Goal: Understand process/instructions

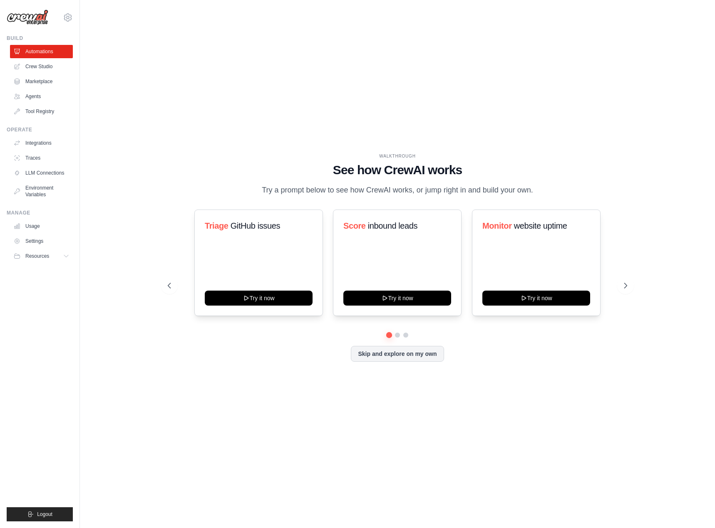
click at [315, 368] on div "WALKTHROUGH See how [PERSON_NAME] works Try a prompt below to see how [PERSON_N…" at bounding box center [397, 264] width 479 height 222
click at [623, 290] on icon at bounding box center [626, 286] width 8 height 8
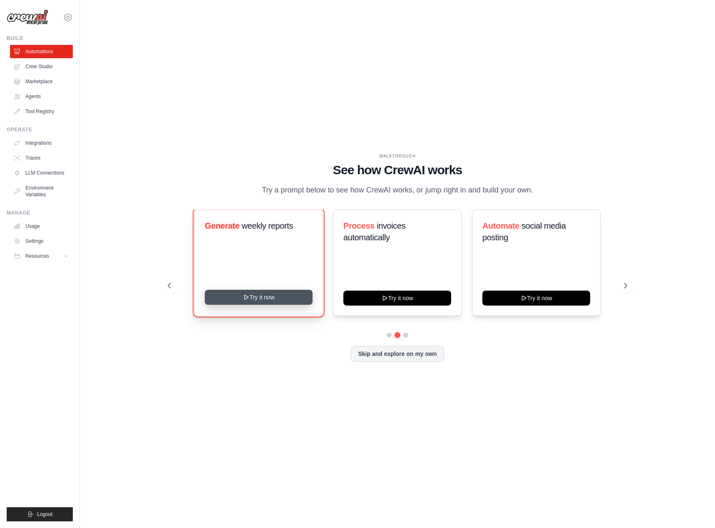
click at [296, 305] on button "Try it now" at bounding box center [259, 297] width 108 height 15
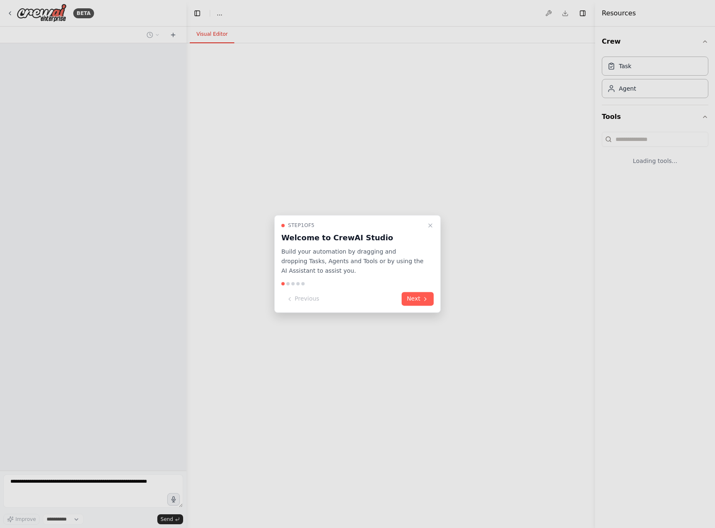
select select "****"
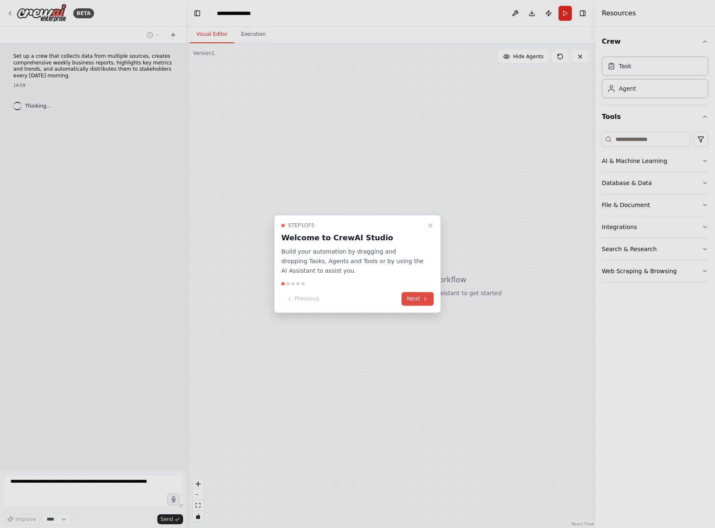
click at [421, 297] on button "Next" at bounding box center [417, 299] width 32 height 14
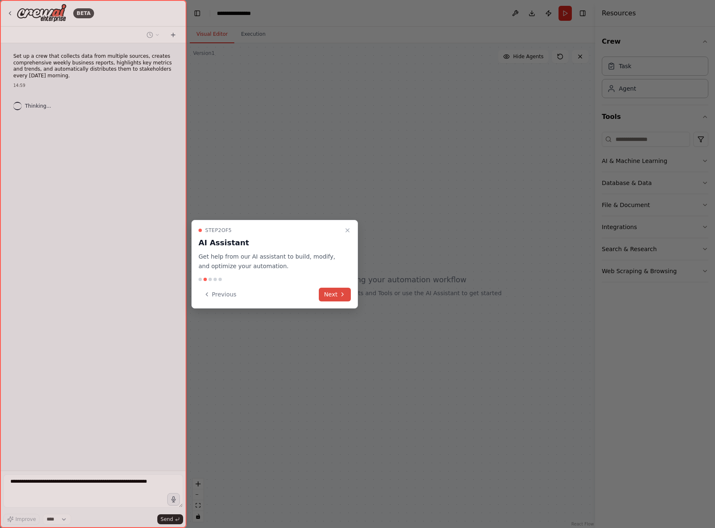
click at [325, 297] on button "Next" at bounding box center [335, 295] width 32 height 14
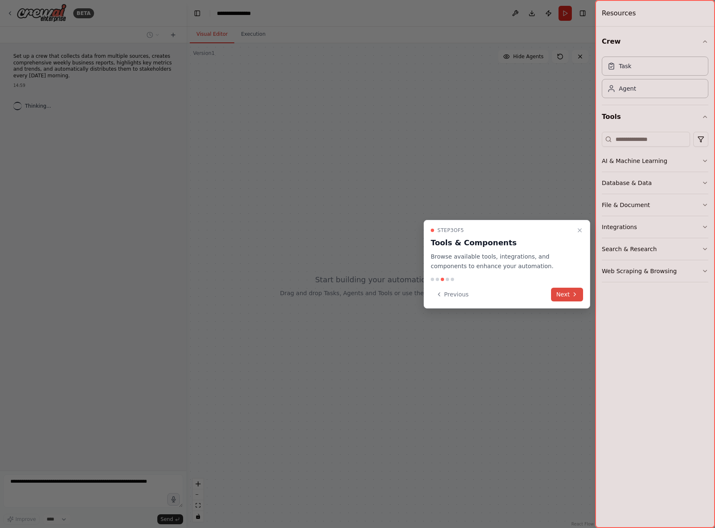
click at [567, 297] on button "Next" at bounding box center [567, 295] width 32 height 14
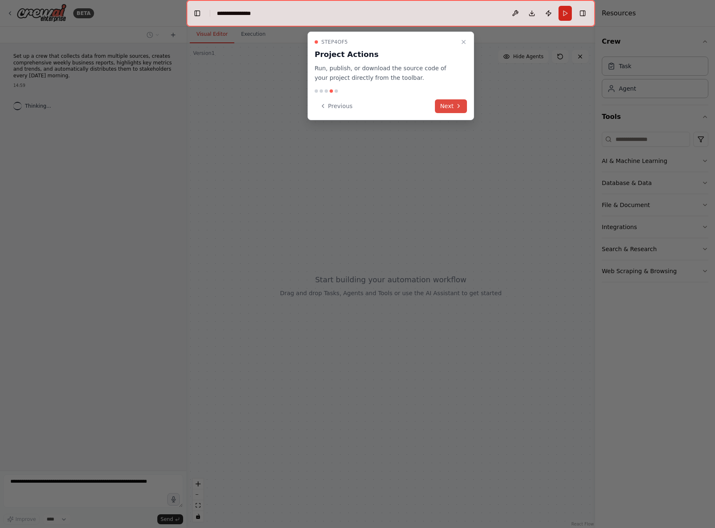
click at [450, 107] on button "Next" at bounding box center [451, 106] width 32 height 14
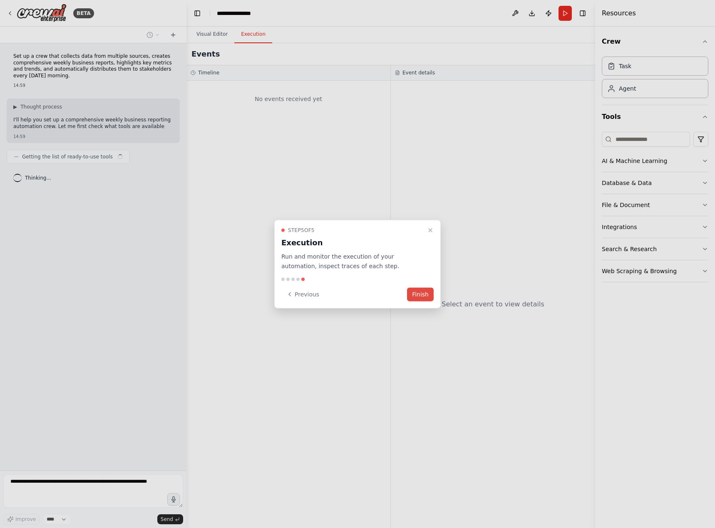
click at [416, 291] on button "Finish" at bounding box center [420, 294] width 27 height 14
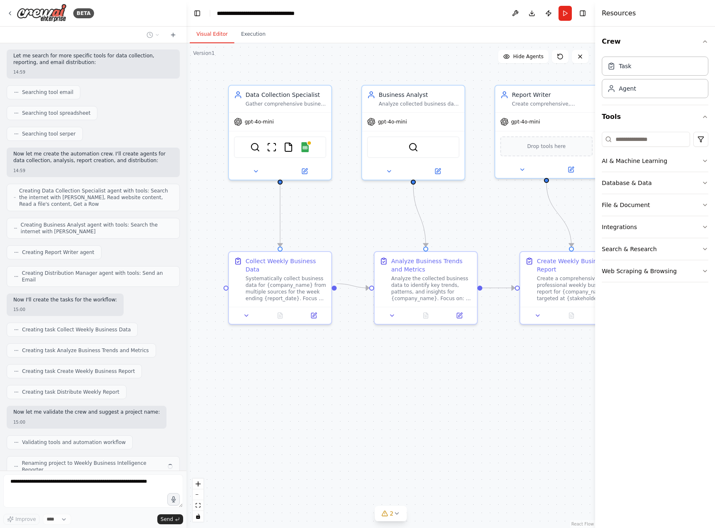
scroll to position [148, 0]
